Goal: Task Accomplishment & Management: Use online tool/utility

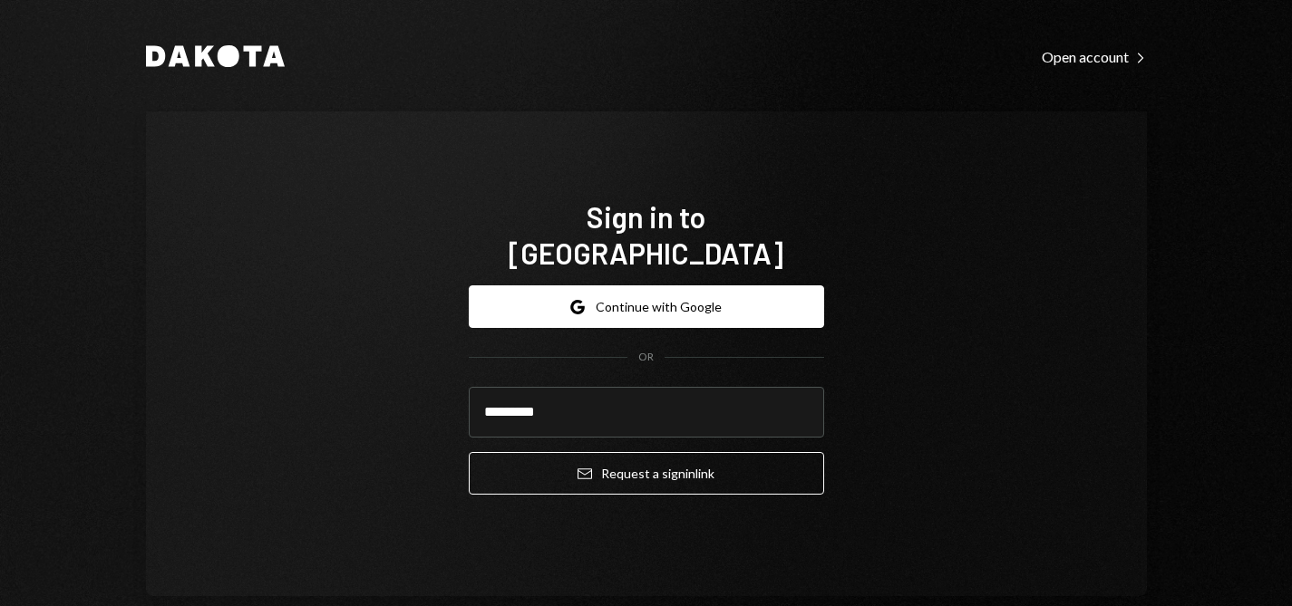
type input "**********"
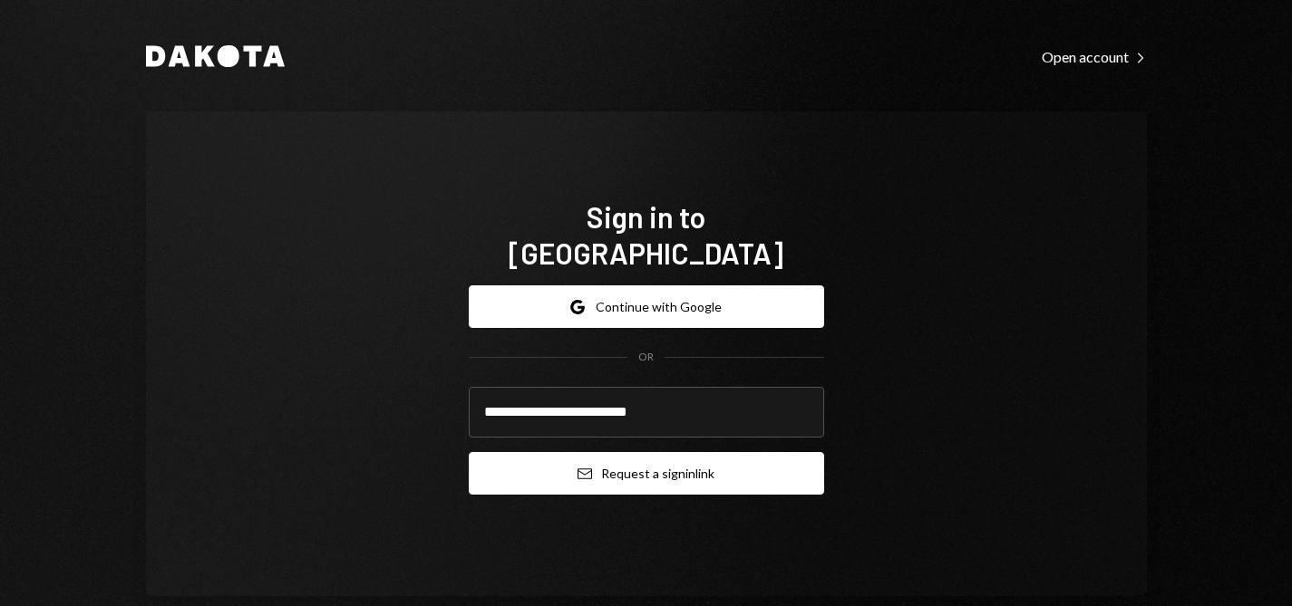
click at [640, 459] on button "Email Request a sign in link" at bounding box center [646, 473] width 355 height 43
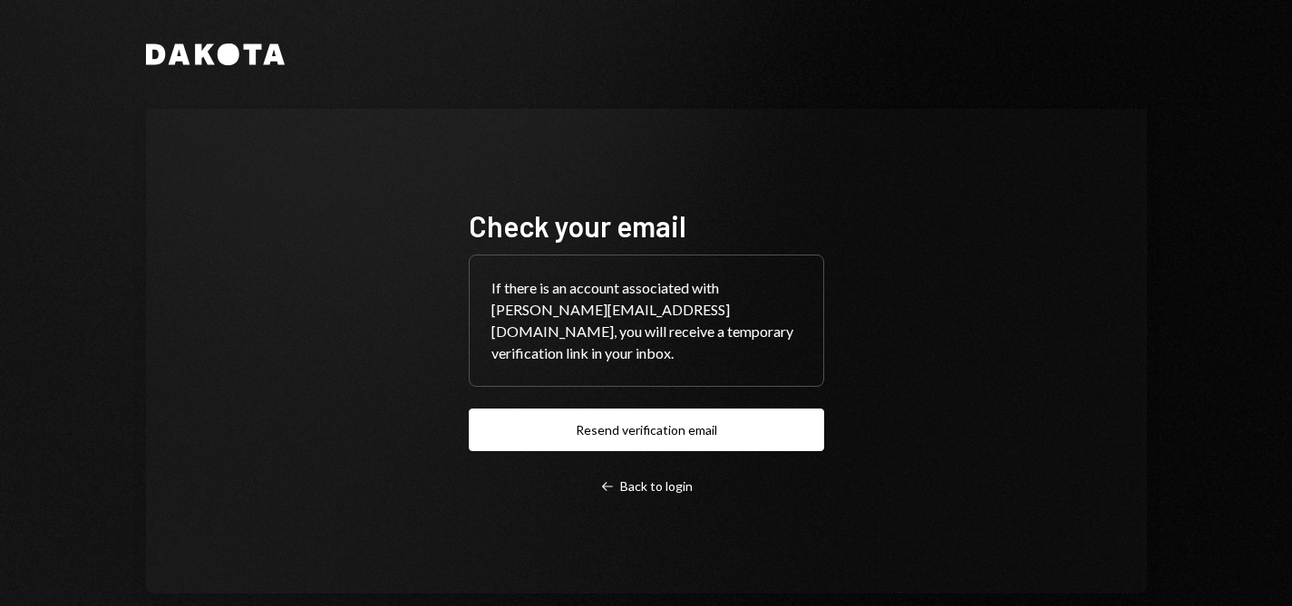
click at [598, 477] on link "Left Arrow Back to login" at bounding box center [646, 486] width 355 height 18
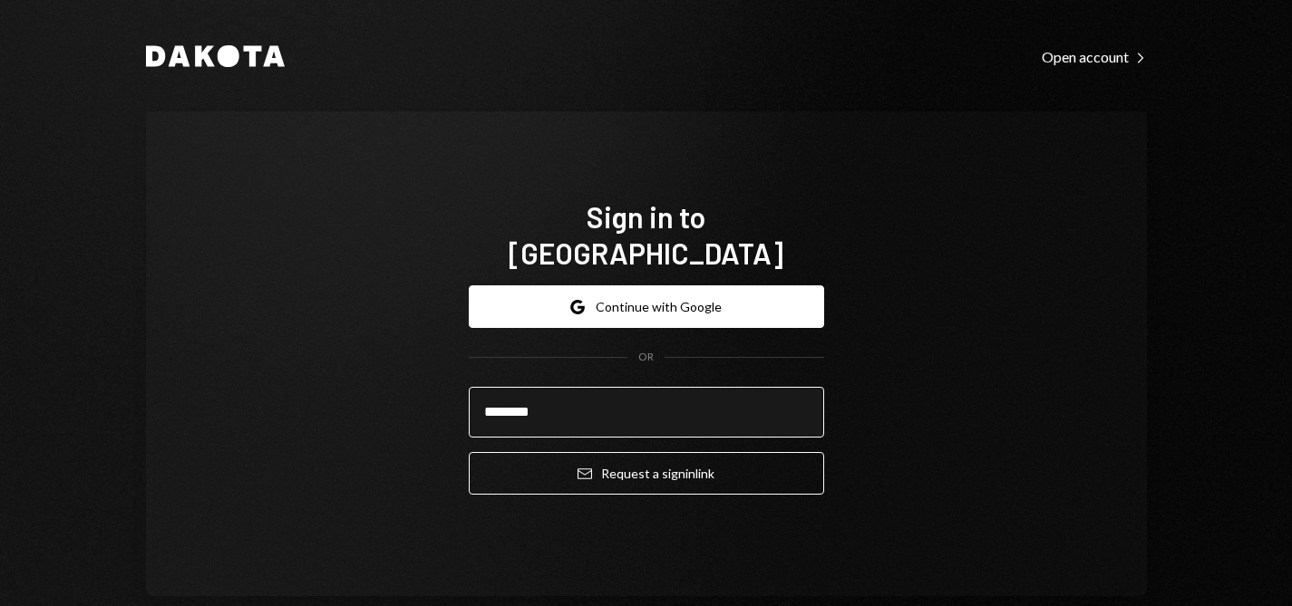
type input "**********"
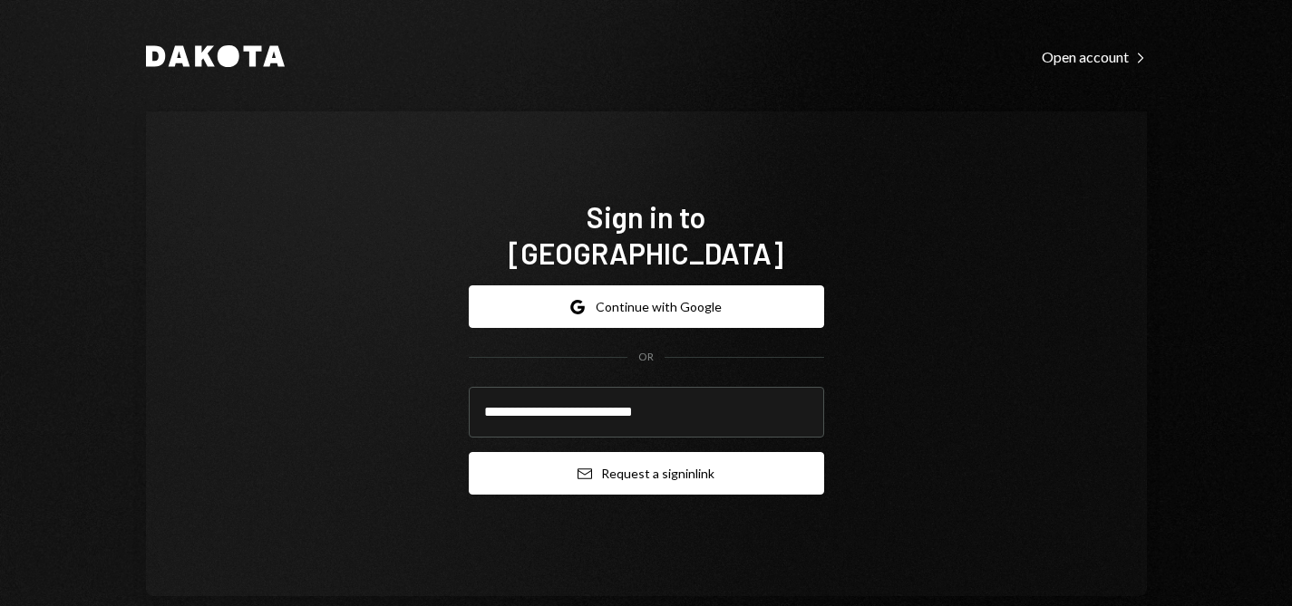
click at [625, 452] on button "Email Request a sign in link" at bounding box center [646, 473] width 355 height 43
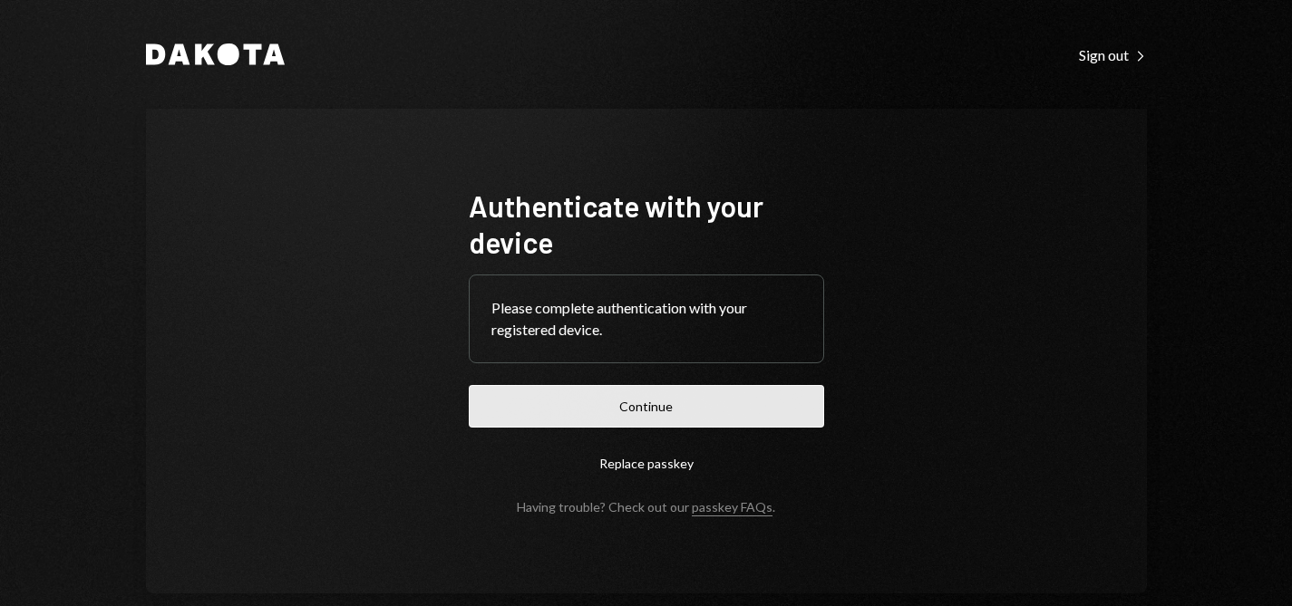
click at [724, 402] on button "Continue" at bounding box center [646, 406] width 355 height 43
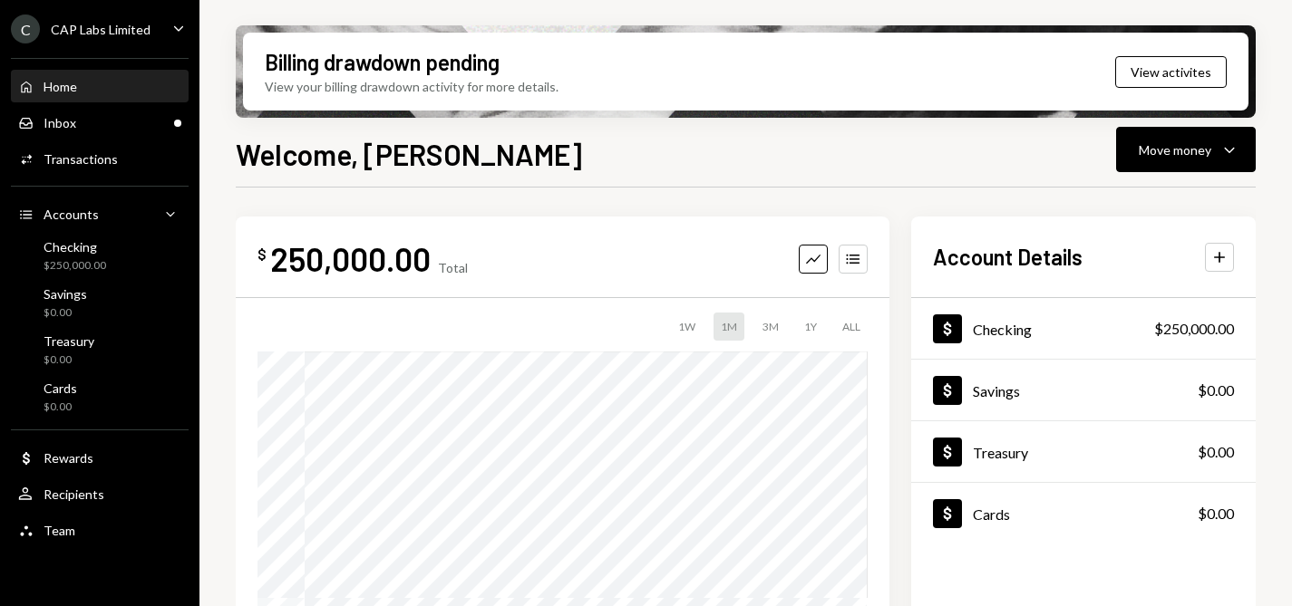
click at [125, 30] on div "CAP Labs Limited" at bounding box center [101, 29] width 100 height 15
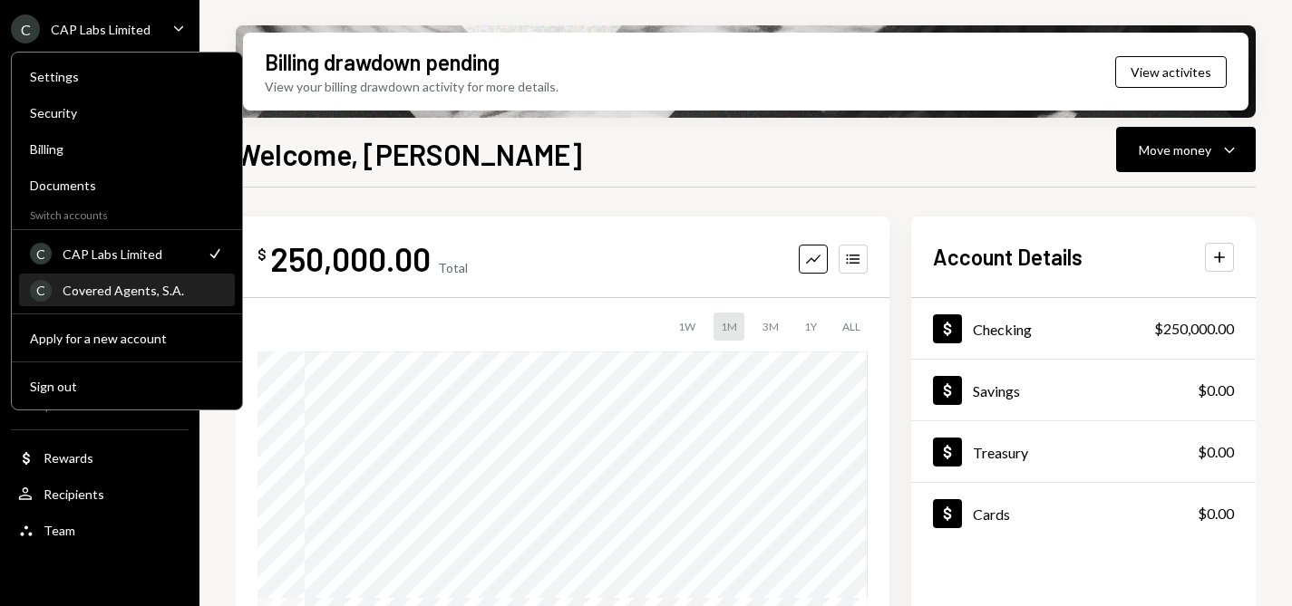
click at [124, 296] on div "Covered Agents, S.A." at bounding box center [143, 290] width 161 height 15
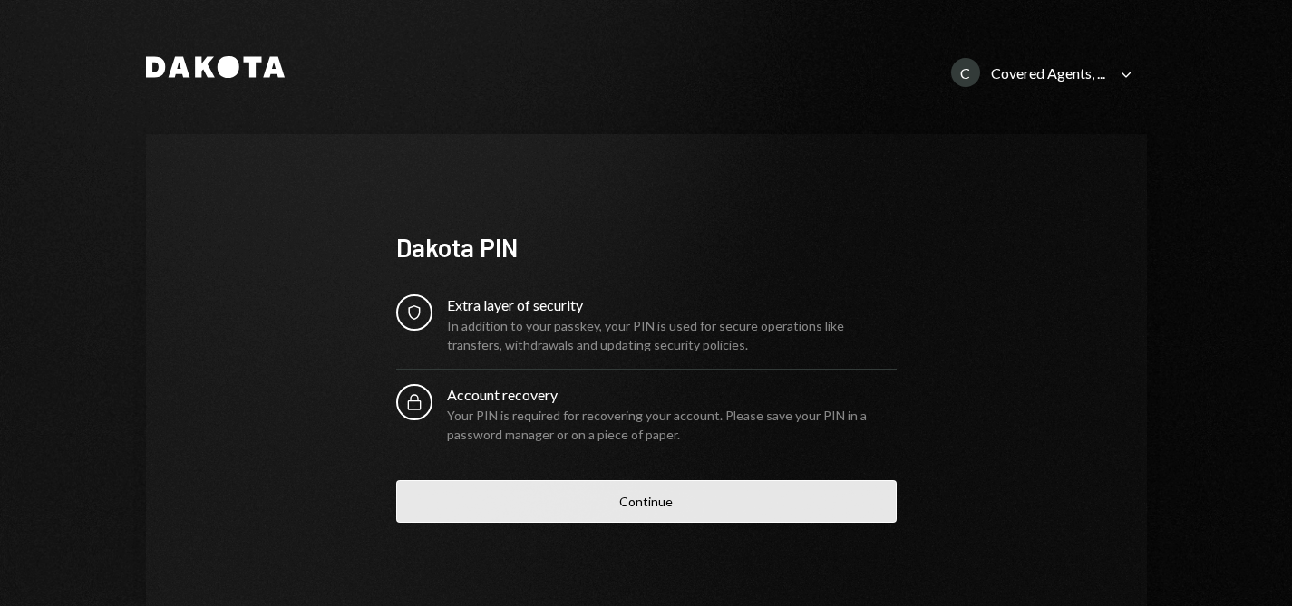
click at [455, 499] on button "Continue" at bounding box center [646, 501] width 500 height 43
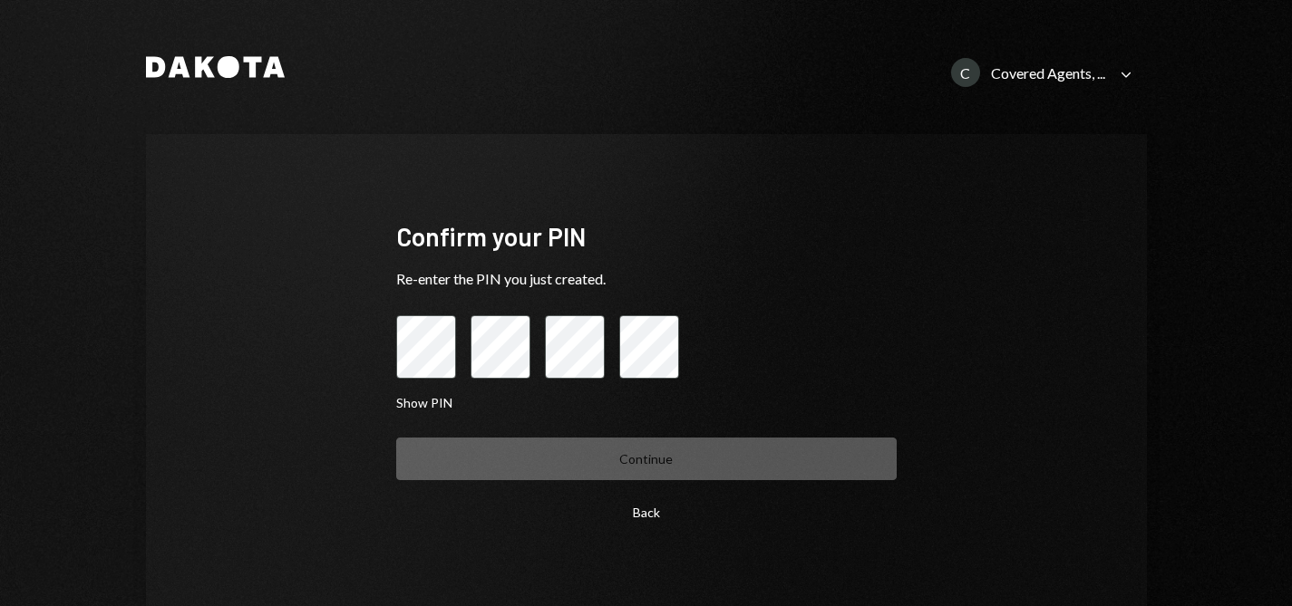
click at [645, 525] on button "Back" at bounding box center [646, 512] width 500 height 43
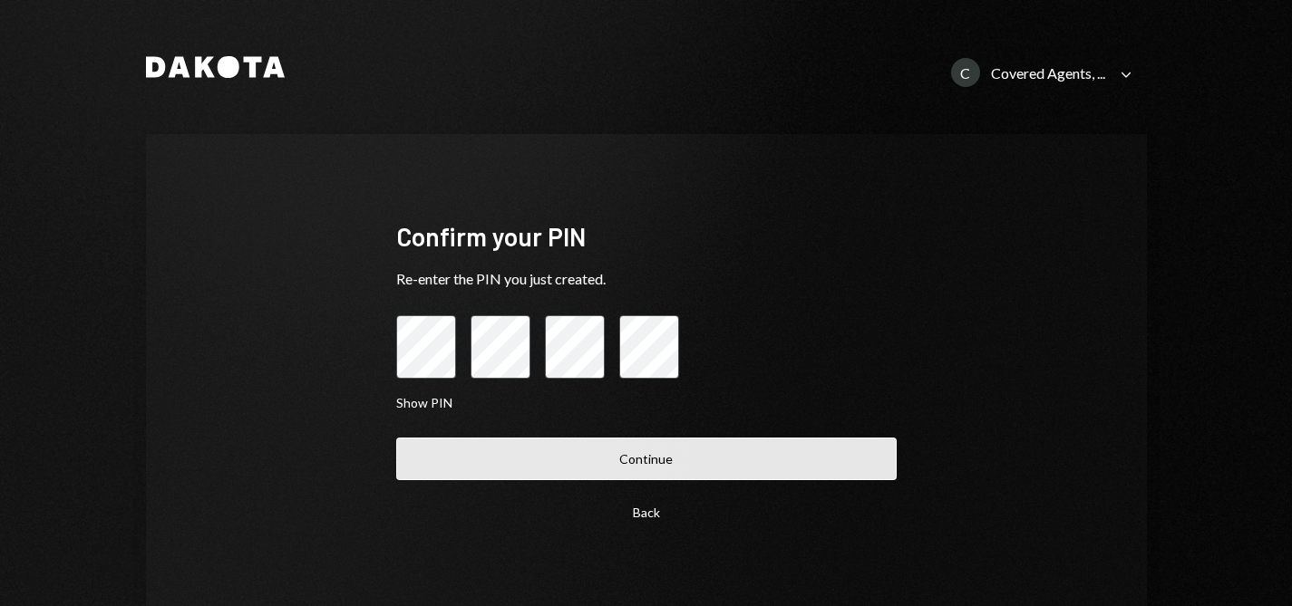
click at [640, 459] on button "Continue" at bounding box center [646, 459] width 500 height 43
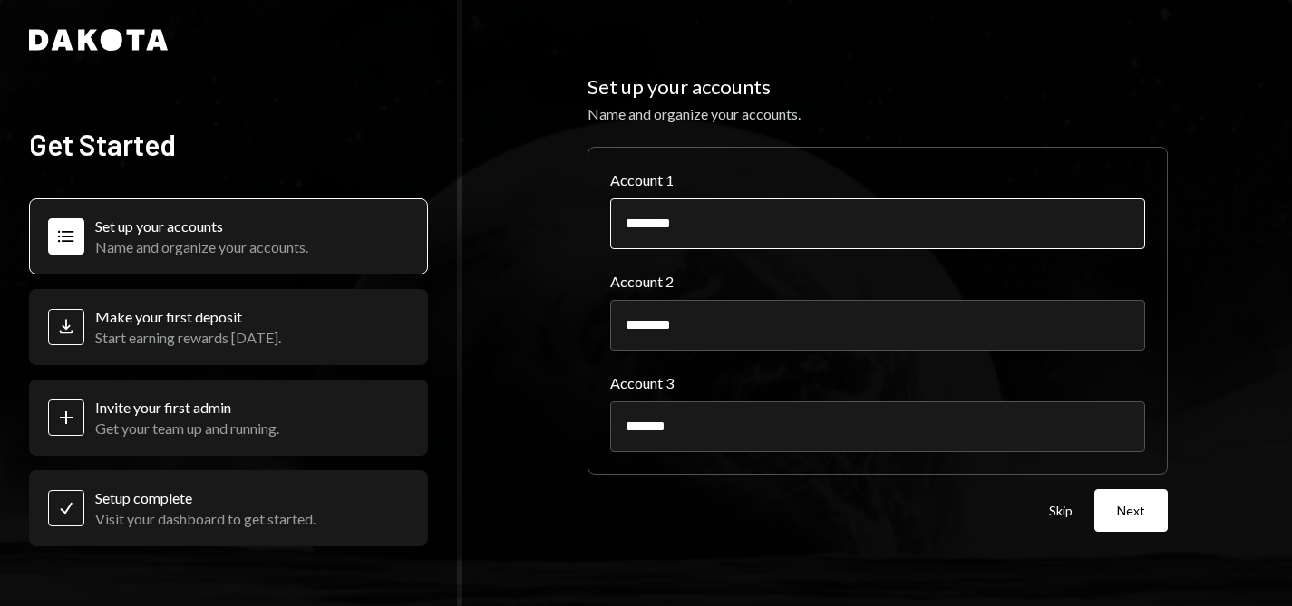
click at [711, 214] on input "********" at bounding box center [877, 224] width 535 height 51
click at [1061, 509] on button "Skip" at bounding box center [1061, 511] width 24 height 17
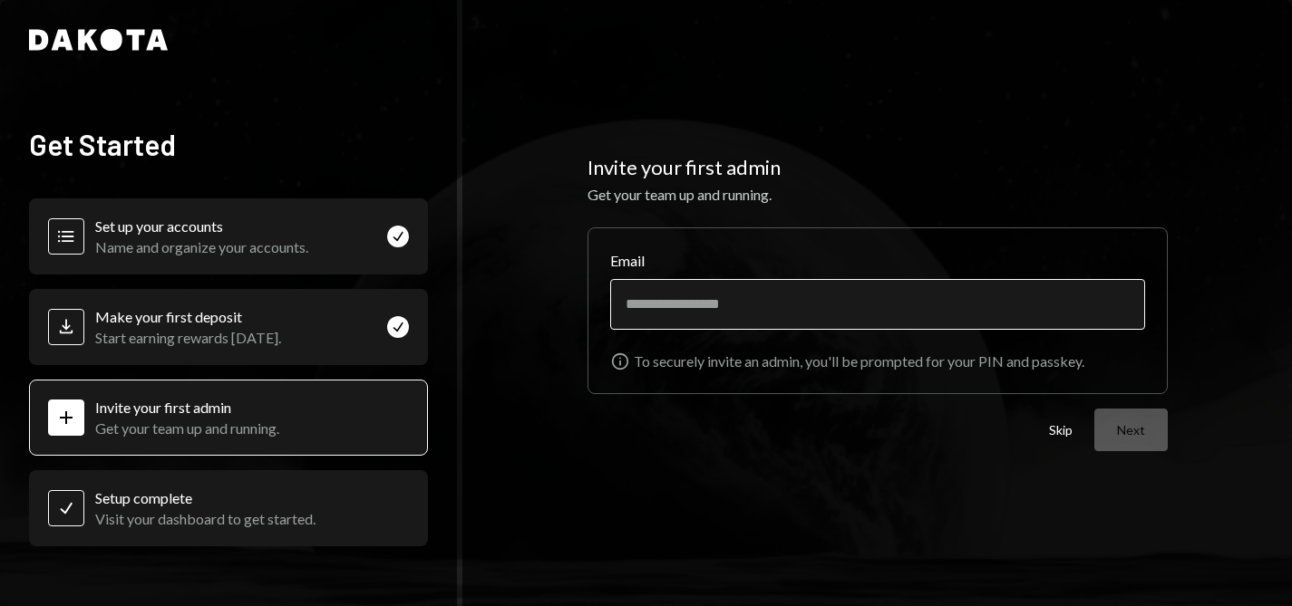
click at [818, 314] on input "Email" at bounding box center [877, 304] width 535 height 51
type input "**********"
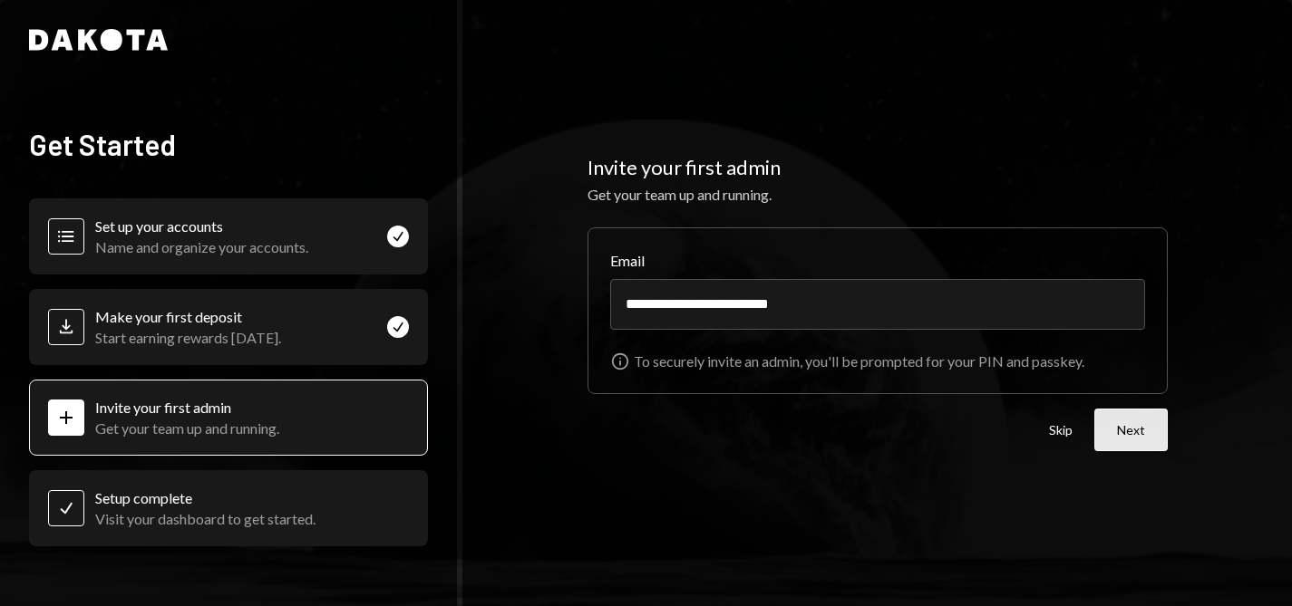
click at [1117, 426] on button "Next" at bounding box center [1130, 430] width 73 height 43
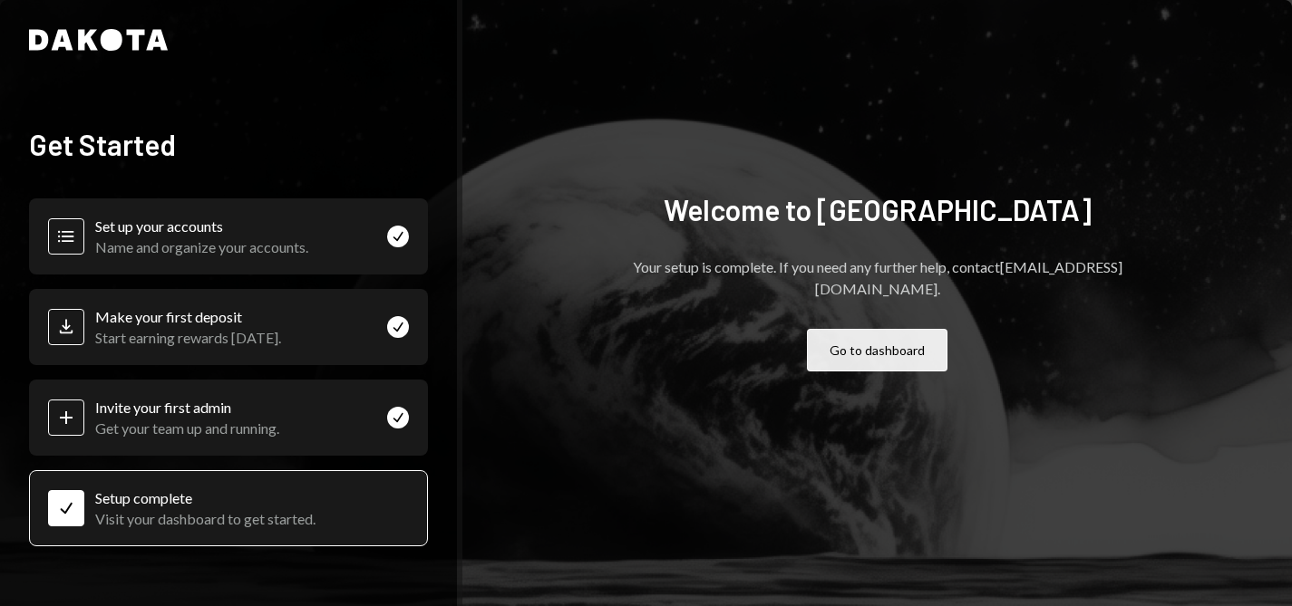
click at [841, 329] on button "Go to dashboard" at bounding box center [877, 350] width 141 height 43
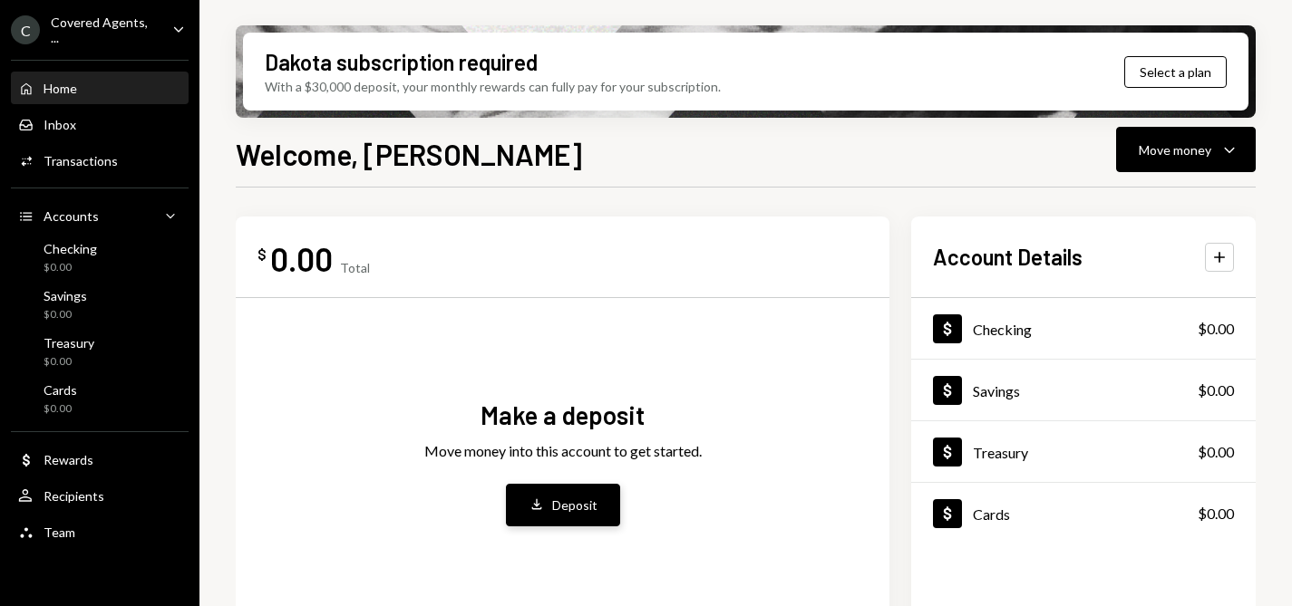
click at [564, 492] on button "Deposit Deposit" at bounding box center [563, 505] width 114 height 43
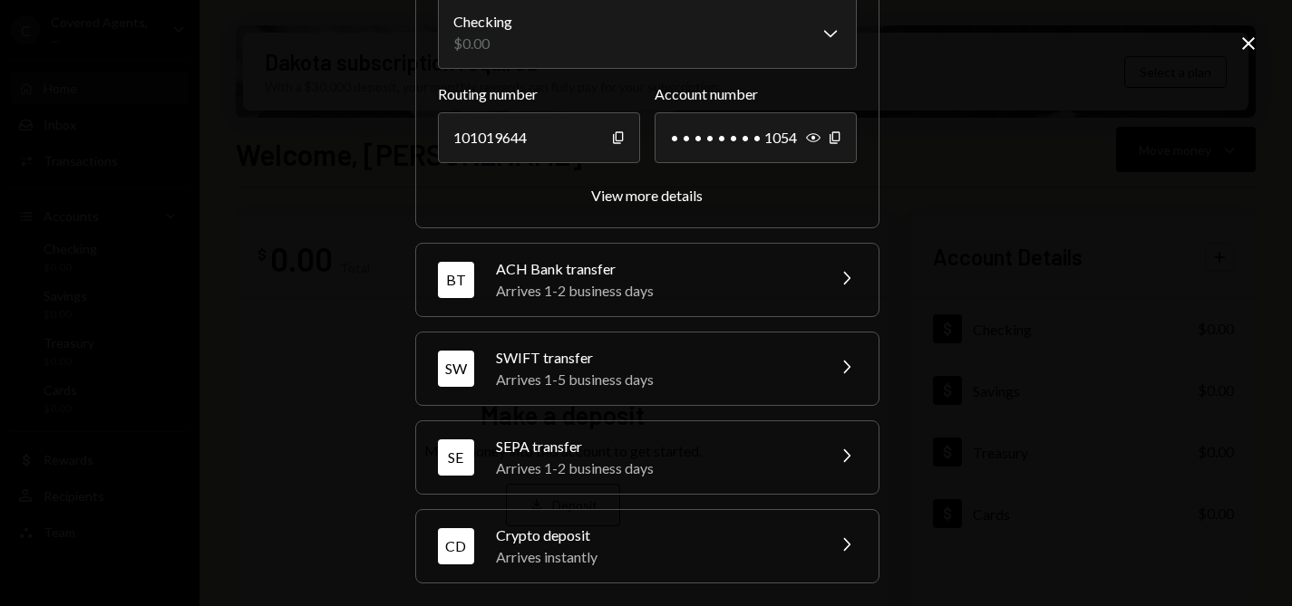
scroll to position [189, 0]
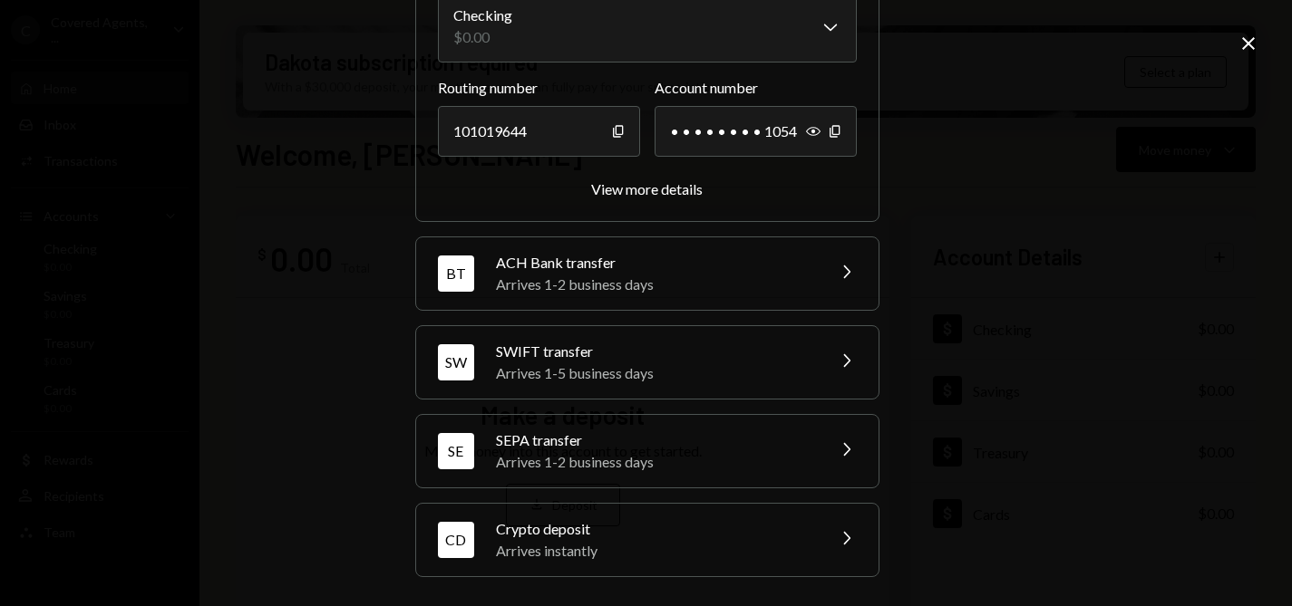
click at [604, 525] on div "Crypto deposit" at bounding box center [654, 530] width 317 height 22
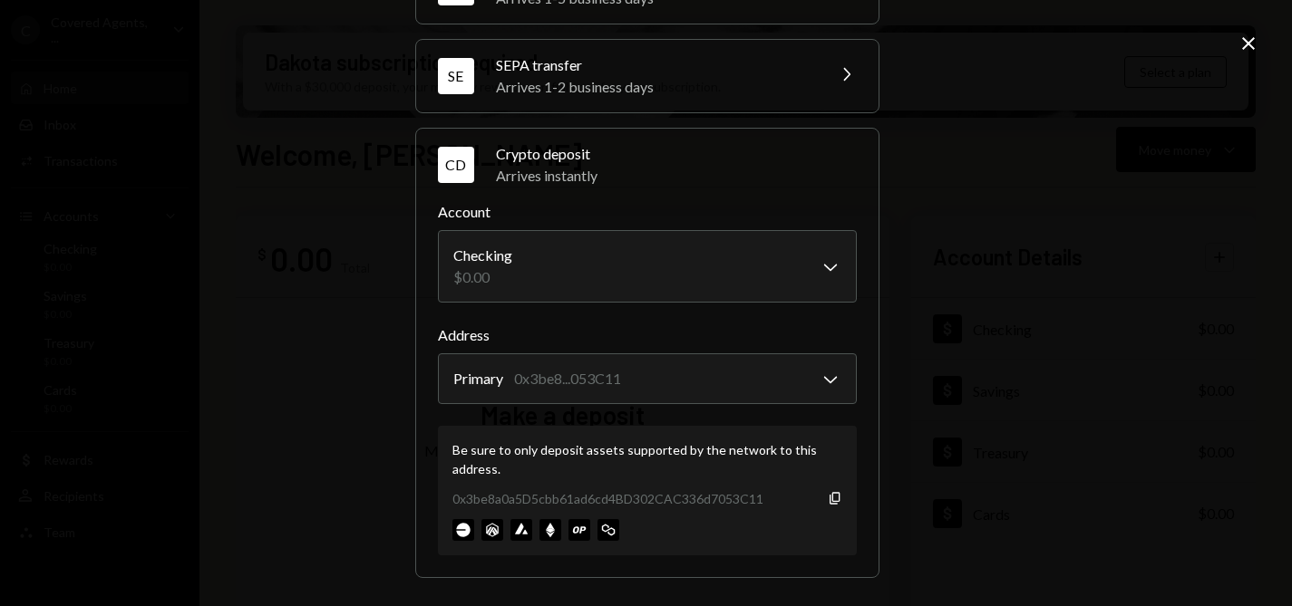
scroll to position [305, 0]
click at [779, 388] on body "C Covered Agents, ... Caret Down Home Home Inbox Inbox Activities Transactions …" at bounding box center [646, 303] width 1292 height 606
click at [828, 499] on icon "Copy" at bounding box center [835, 498] width 15 height 15
click at [830, 493] on icon "Copy" at bounding box center [835, 498] width 15 height 15
click at [831, 495] on icon "Copy" at bounding box center [835, 498] width 15 height 15
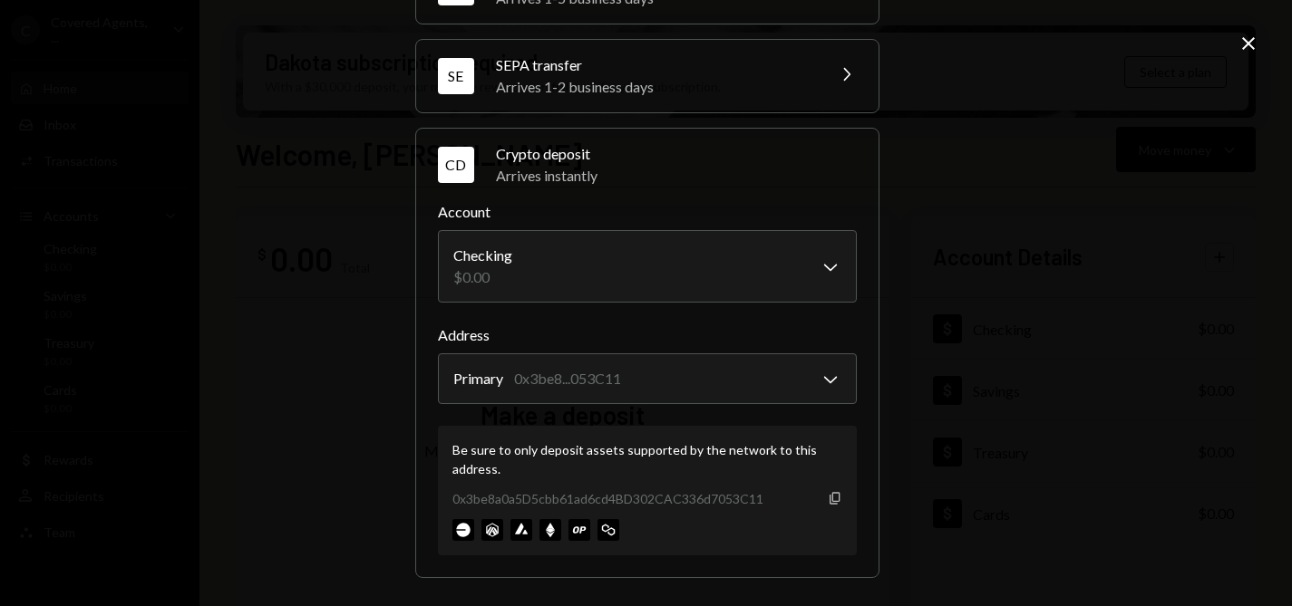
click at [829, 496] on icon "button" at bounding box center [834, 498] width 10 height 12
click at [828, 496] on icon "Copy" at bounding box center [835, 498] width 15 height 15
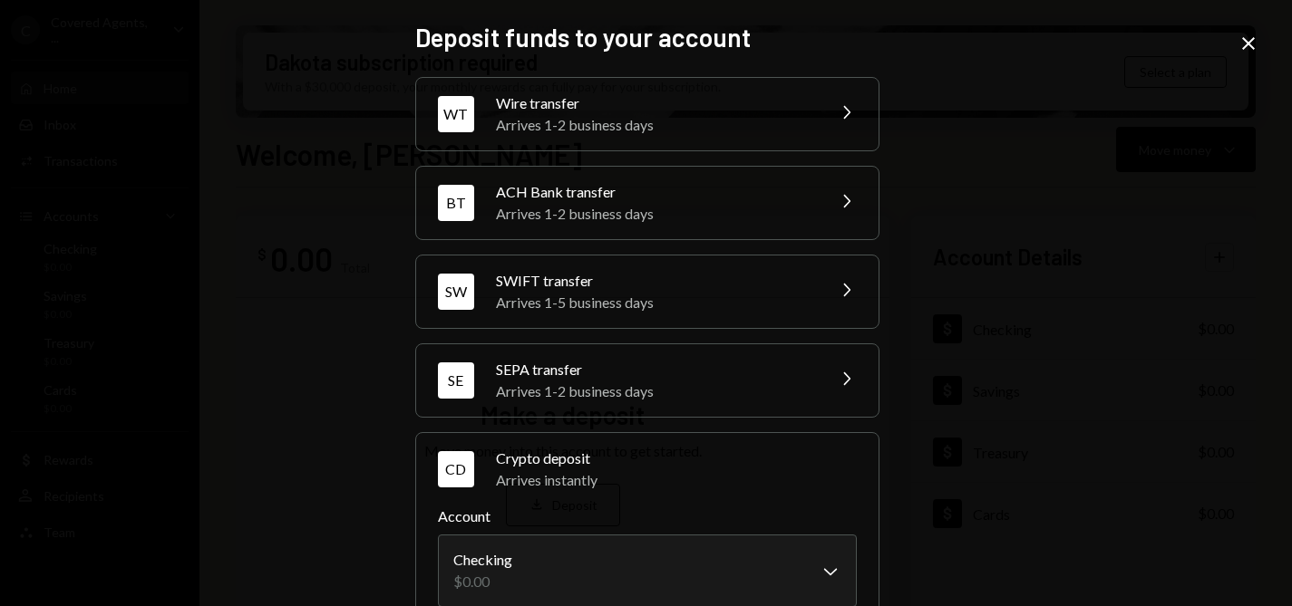
click at [1248, 53] on icon "Close" at bounding box center [1248, 44] width 22 height 22
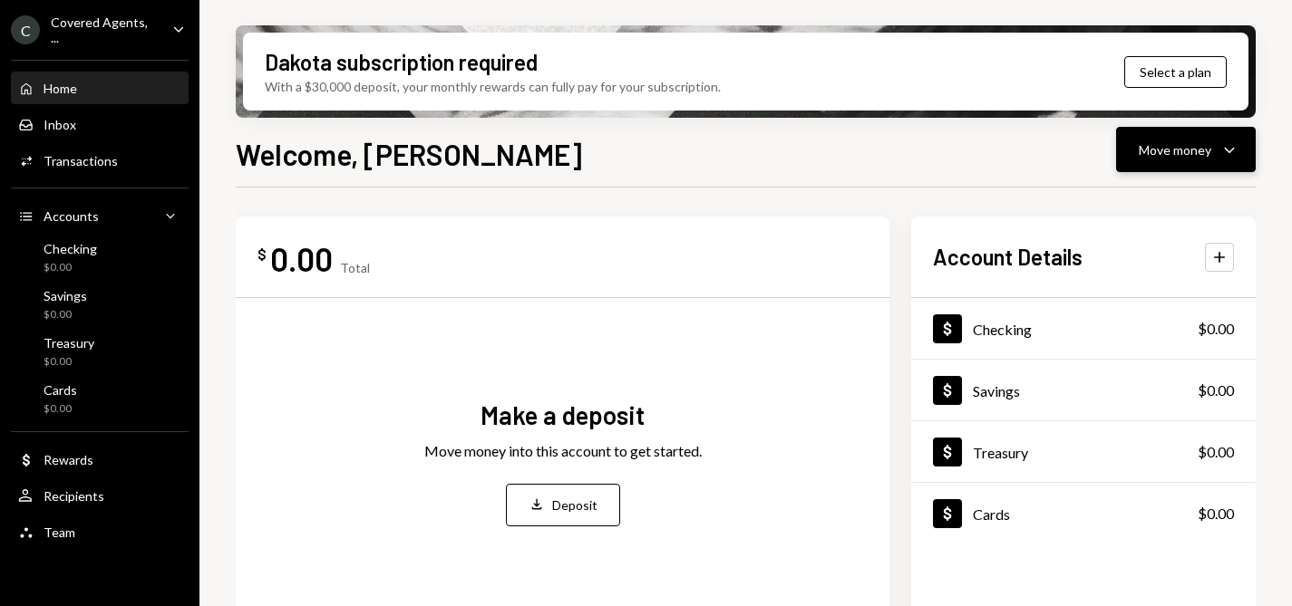
click at [1184, 144] on div "Move money" at bounding box center [1175, 150] width 73 height 19
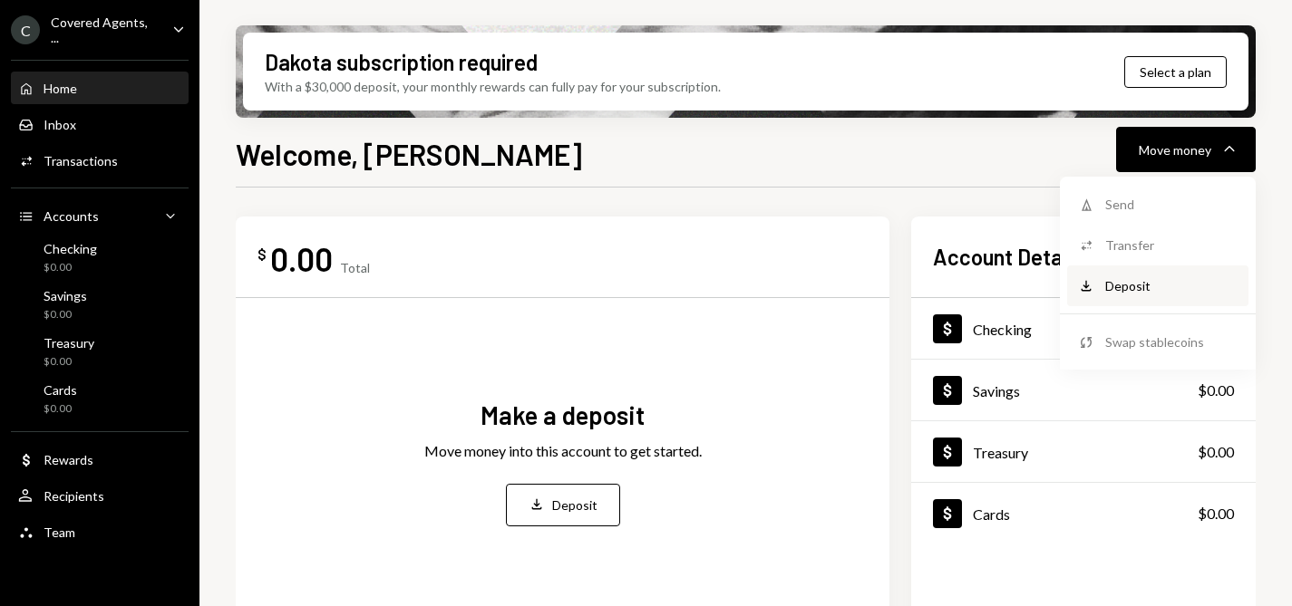
click at [1142, 279] on div "Deposit" at bounding box center [1171, 285] width 132 height 19
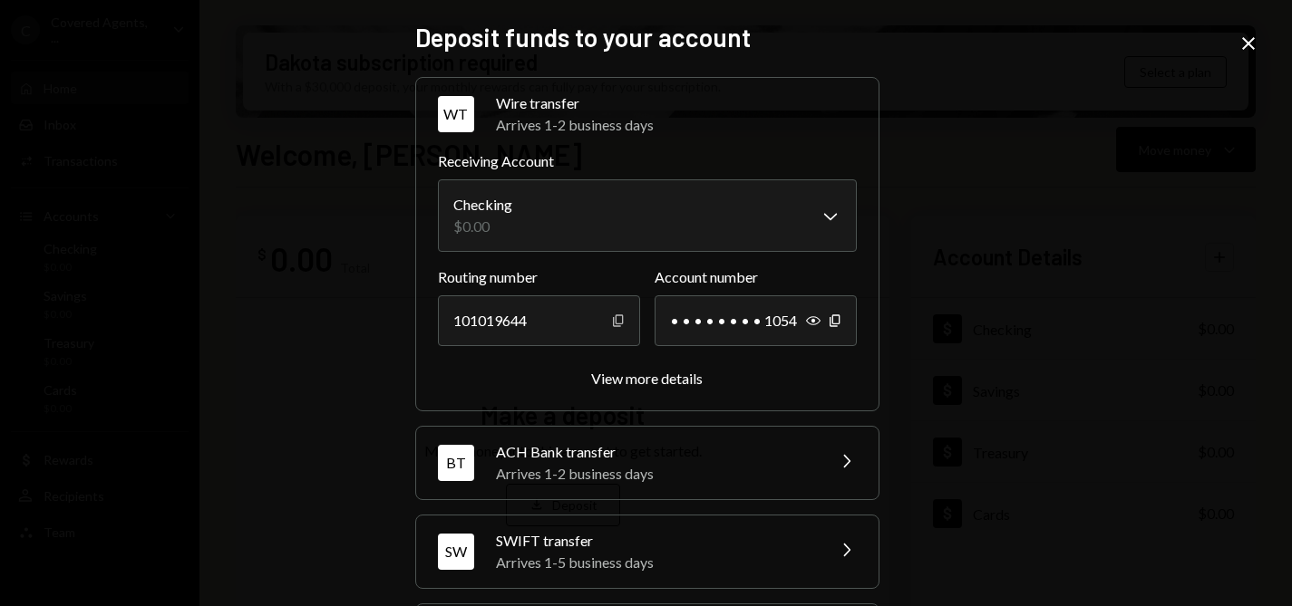
click at [615, 320] on icon "button" at bounding box center [618, 321] width 10 height 12
click at [814, 322] on icon "Show" at bounding box center [813, 321] width 15 height 15
click at [826, 328] on div "Hide Copy" at bounding box center [824, 321] width 36 height 51
click at [830, 322] on icon "Copy" at bounding box center [835, 321] width 15 height 15
click at [1259, 42] on div "**********" at bounding box center [646, 303] width 1292 height 606
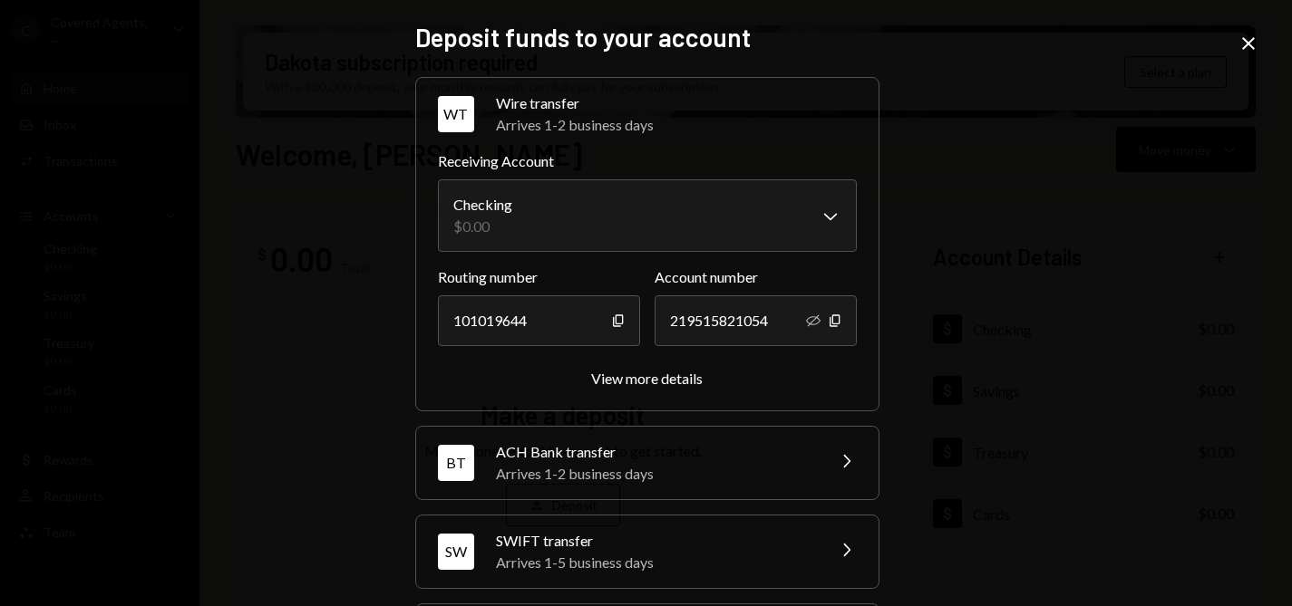
click at [1255, 44] on icon "Close" at bounding box center [1248, 44] width 22 height 22
